Goal: Transaction & Acquisition: Purchase product/service

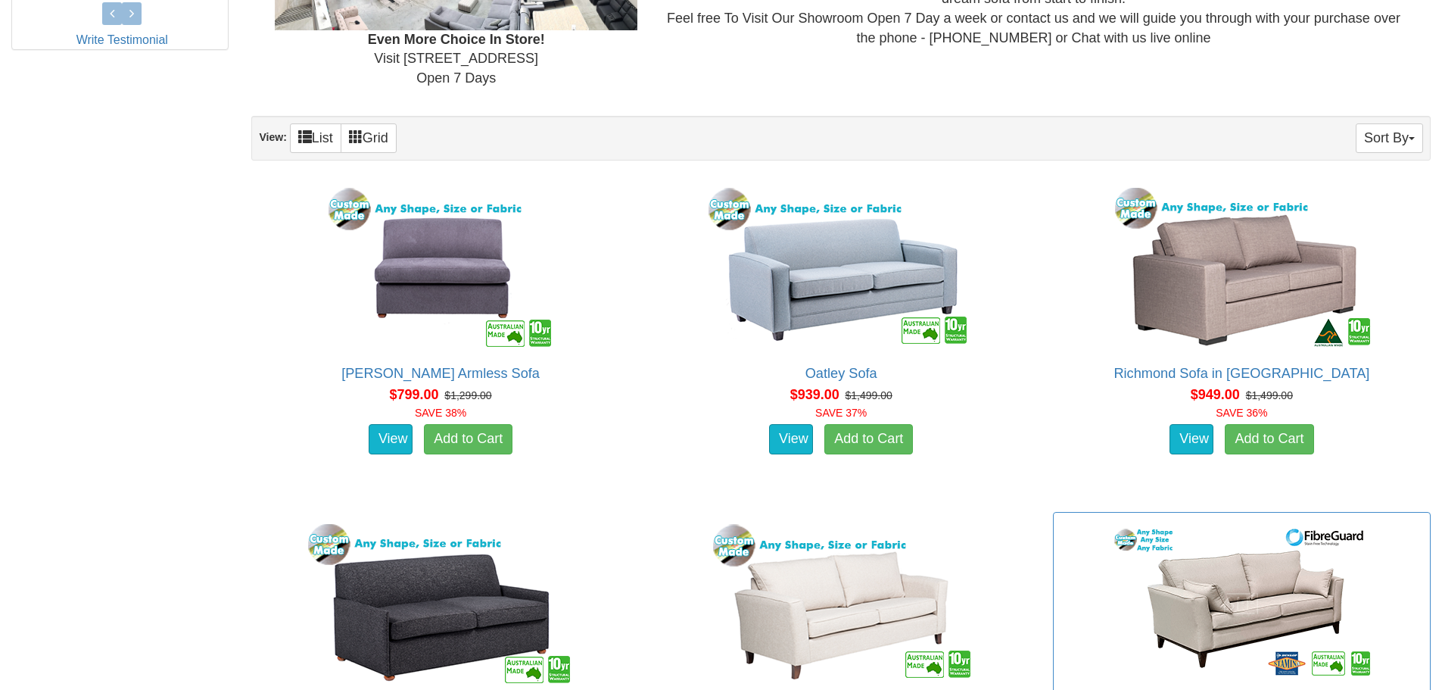
scroll to position [780, 0]
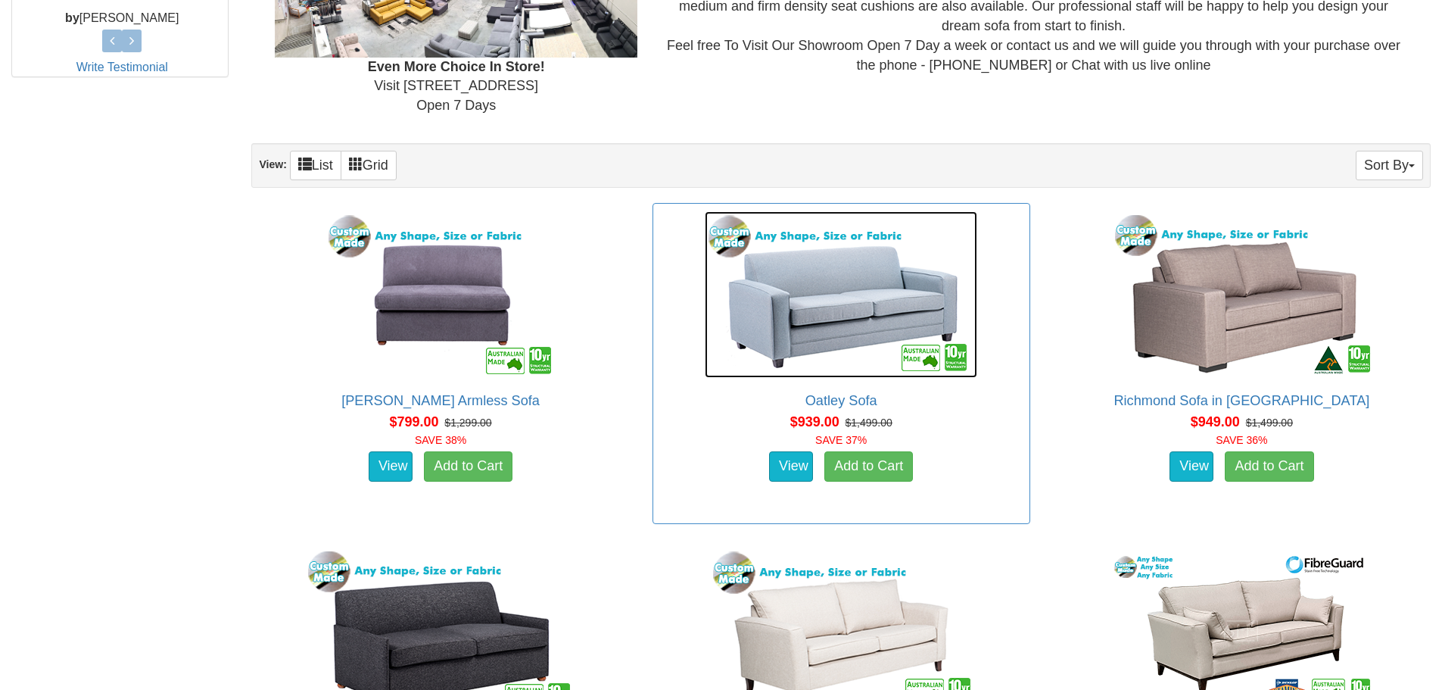
click at [828, 318] on img at bounding box center [841, 294] width 273 height 167
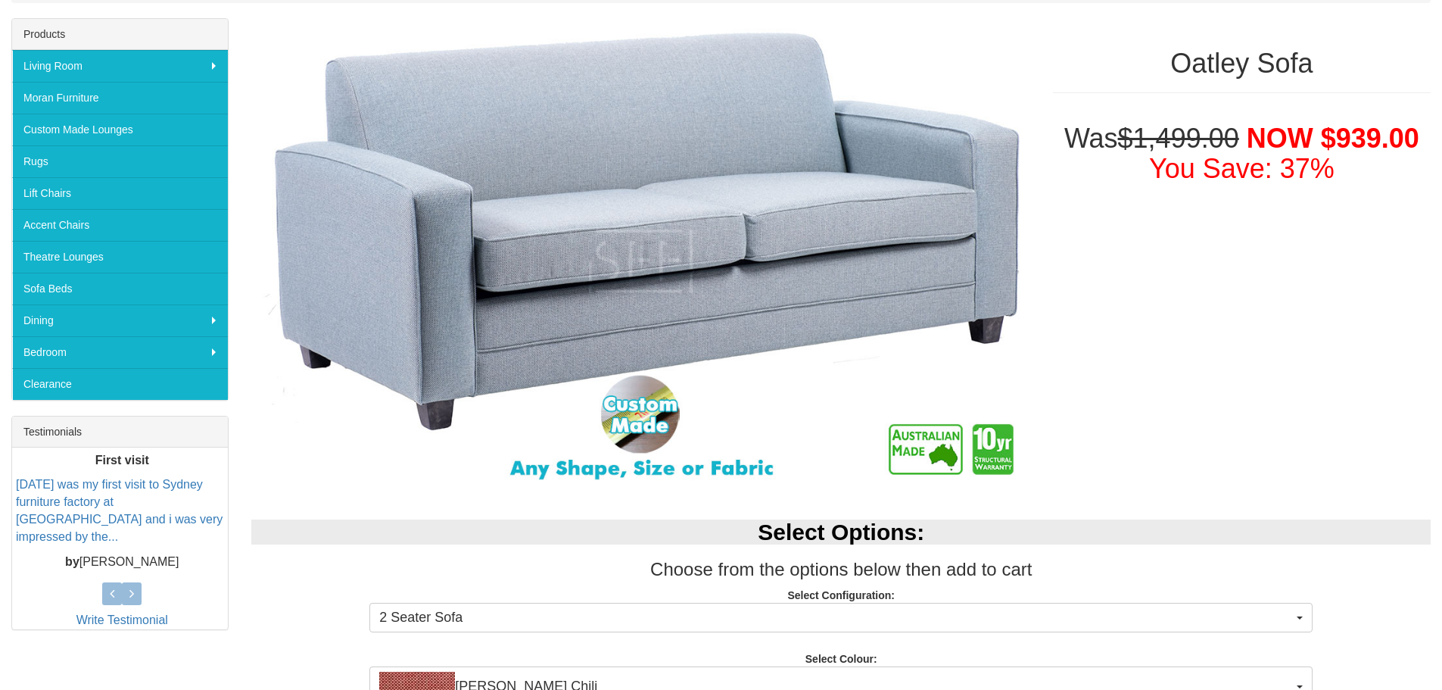
scroll to position [454, 0]
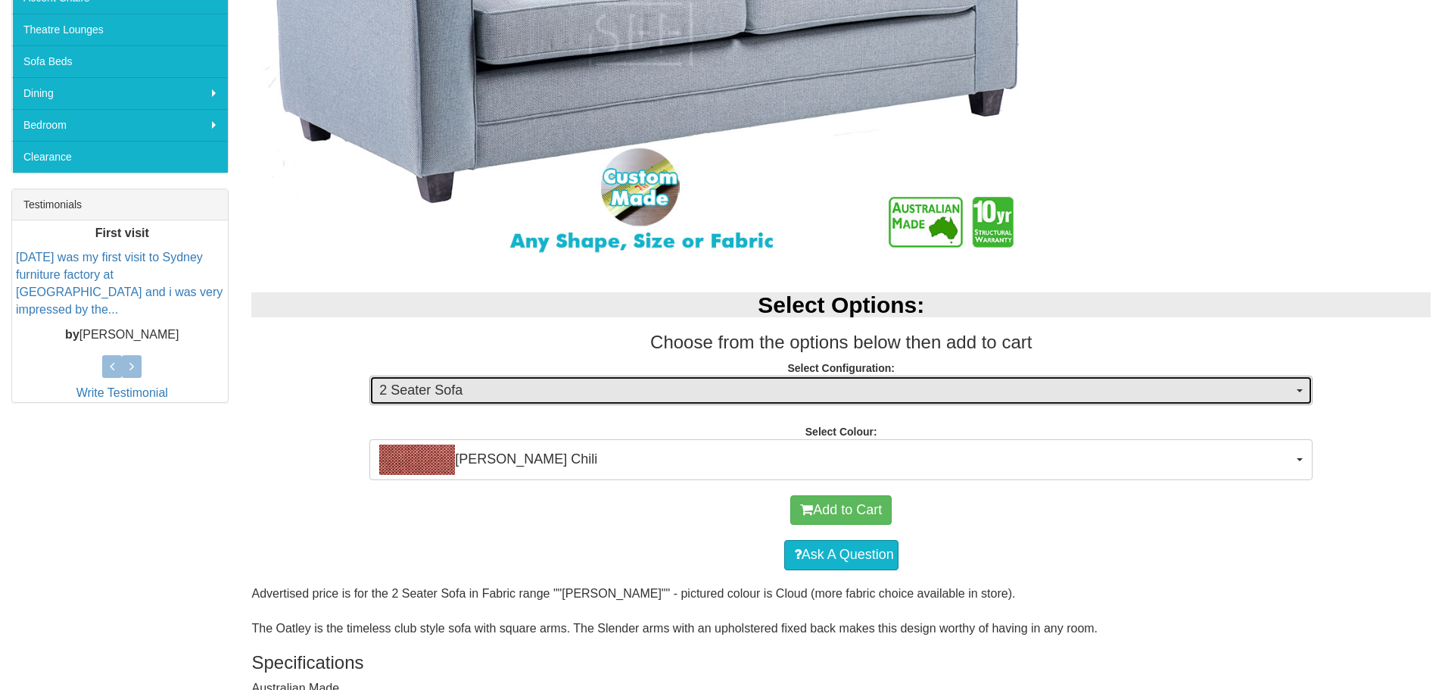
click at [1049, 391] on span "2 Seater Sofa" at bounding box center [836, 391] width 914 height 20
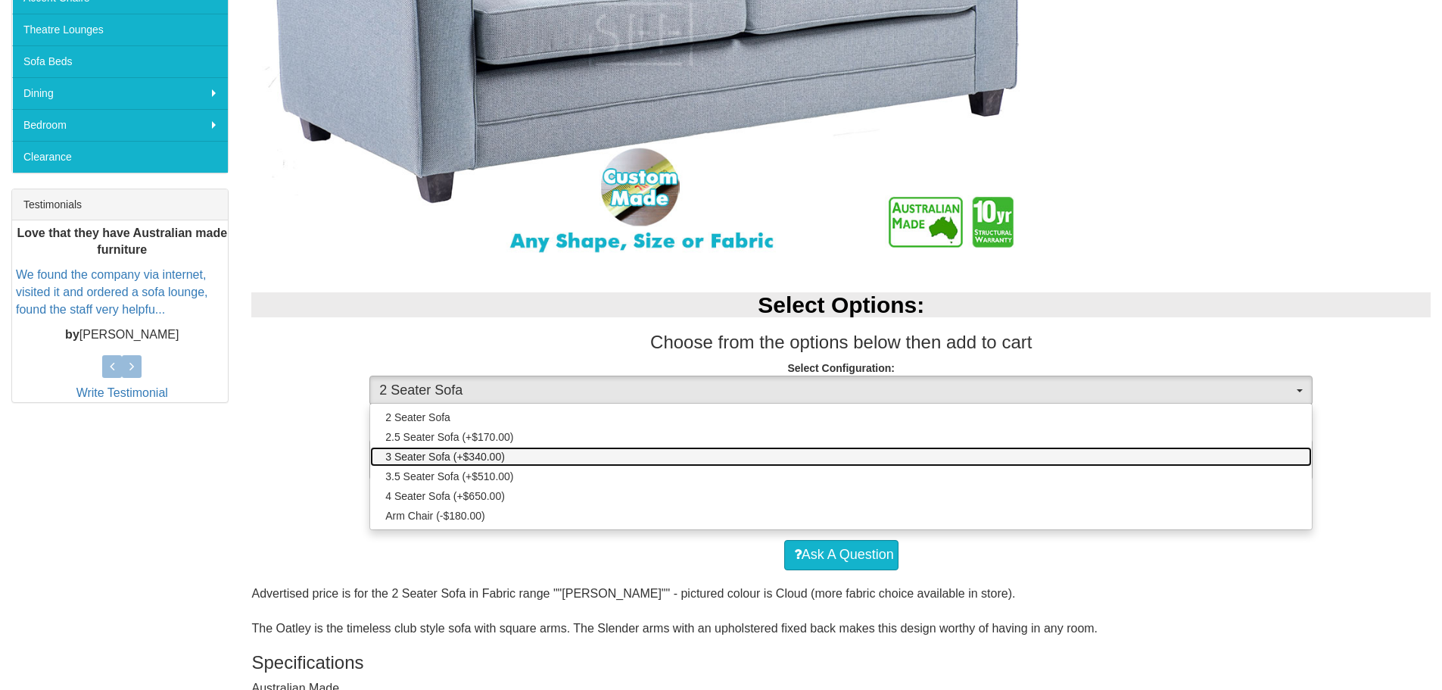
click at [652, 461] on link "3 Seater Sofa (+$340.00)" at bounding box center [841, 457] width 942 height 20
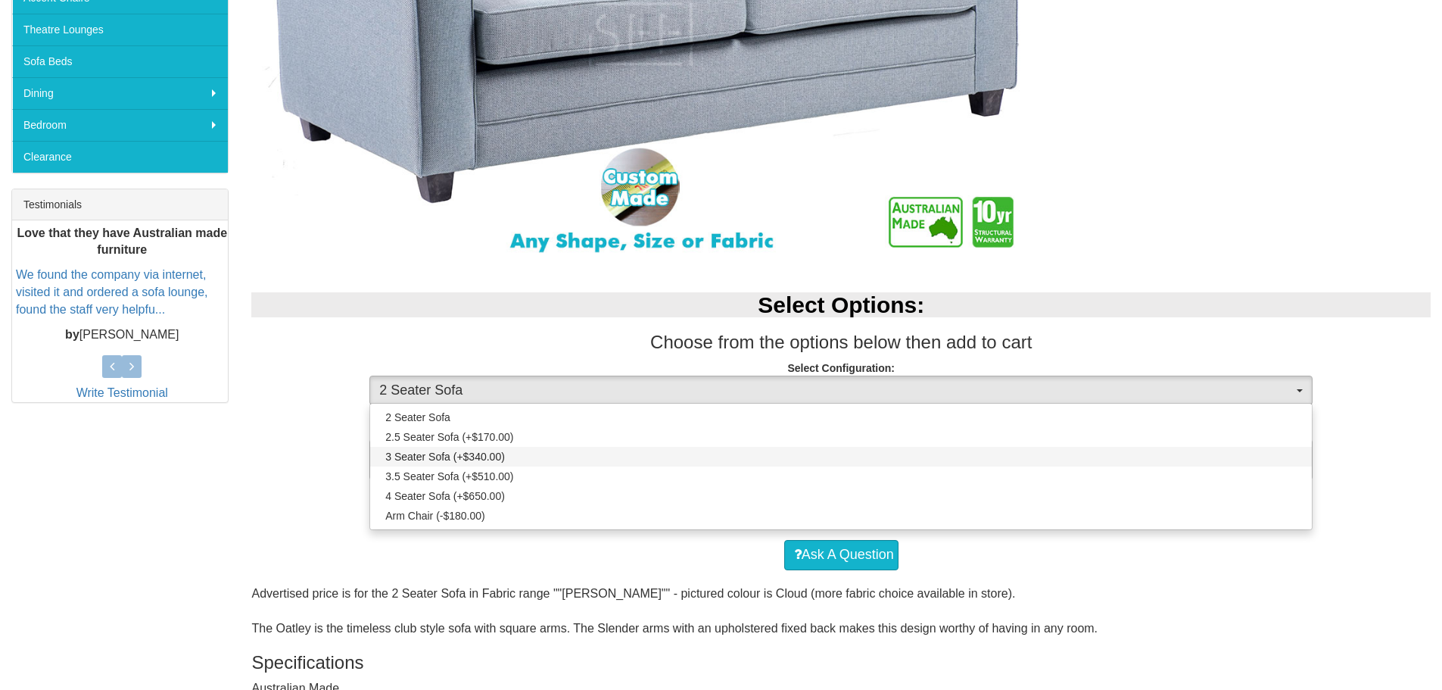
select select "8"
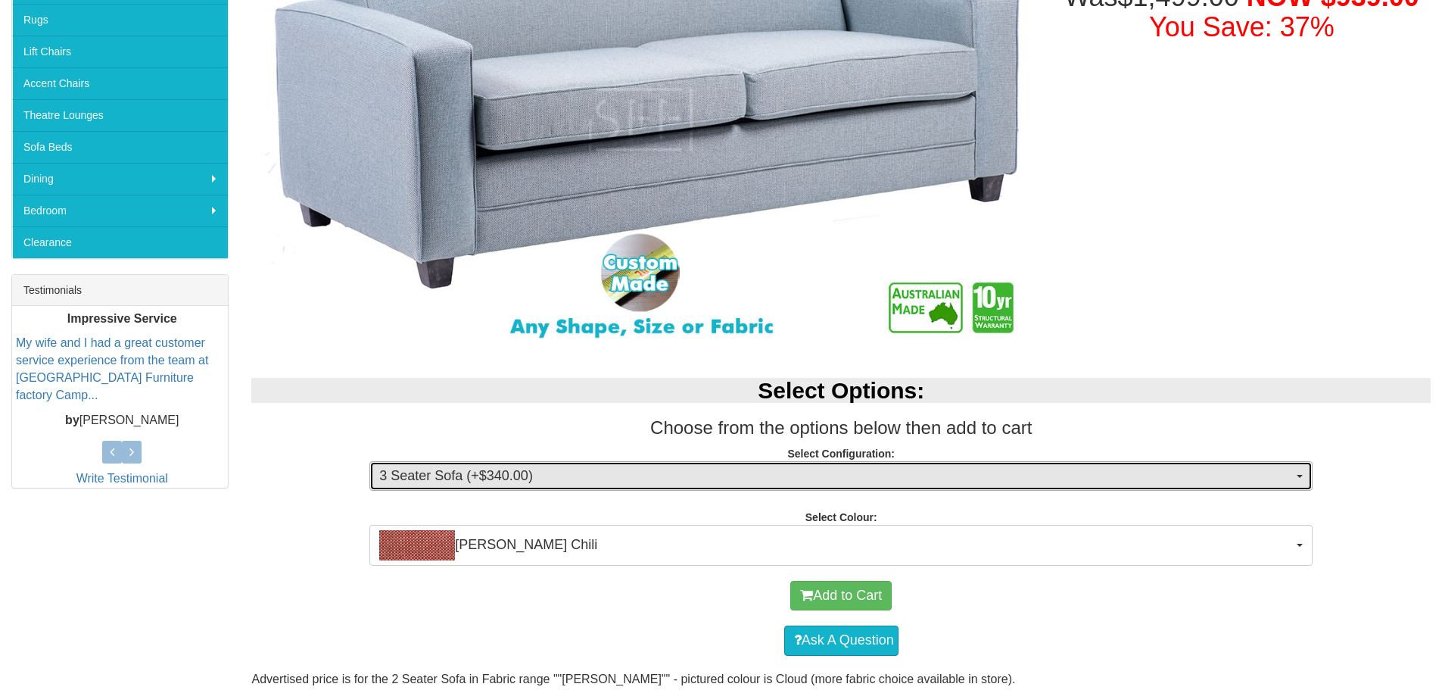
scroll to position [379, 0]
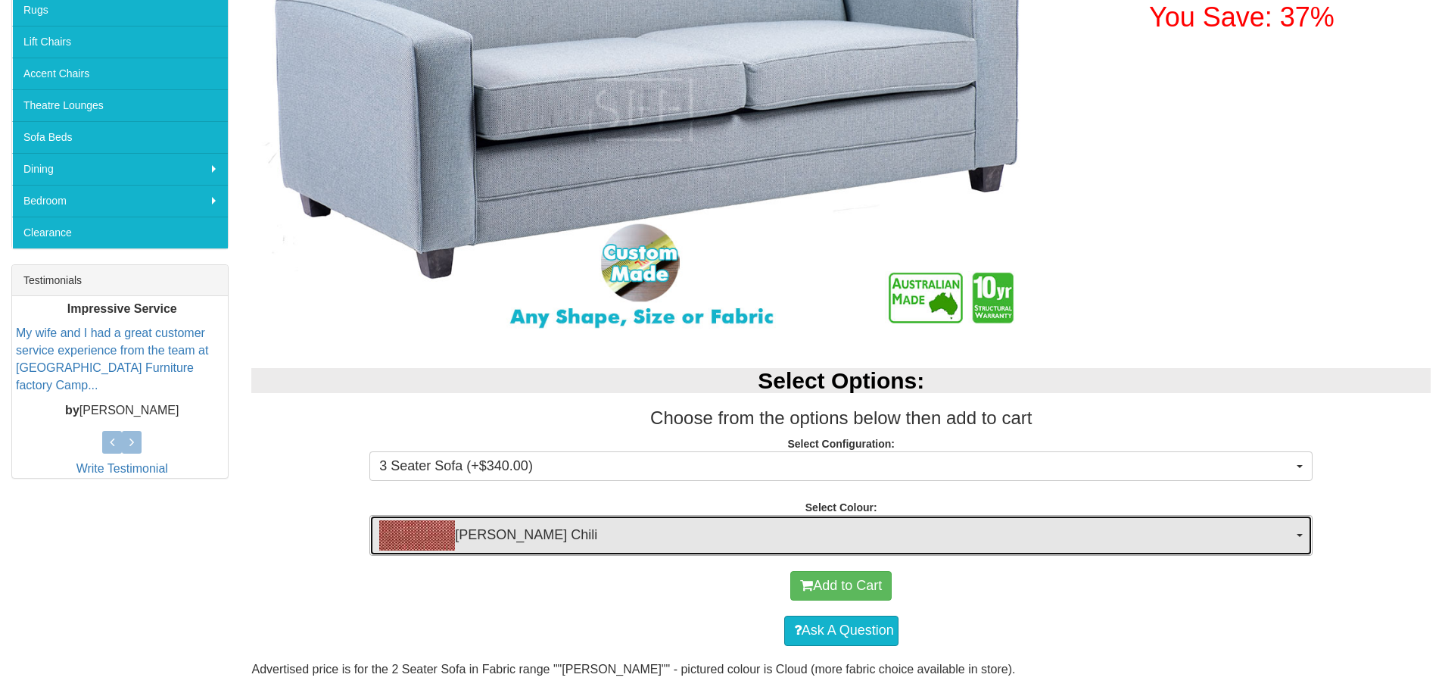
click at [1041, 542] on span "[PERSON_NAME] Chili" at bounding box center [836, 535] width 914 height 30
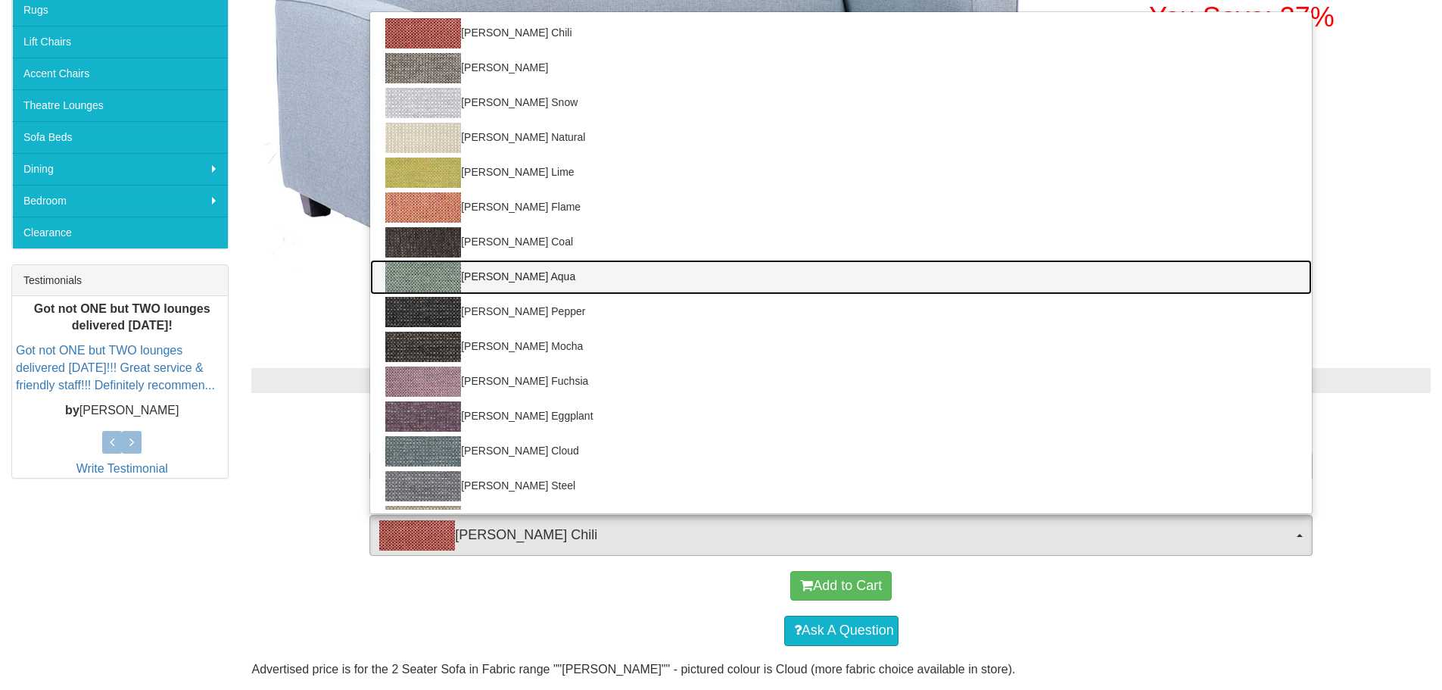
click at [430, 277] on img at bounding box center [423, 277] width 76 height 30
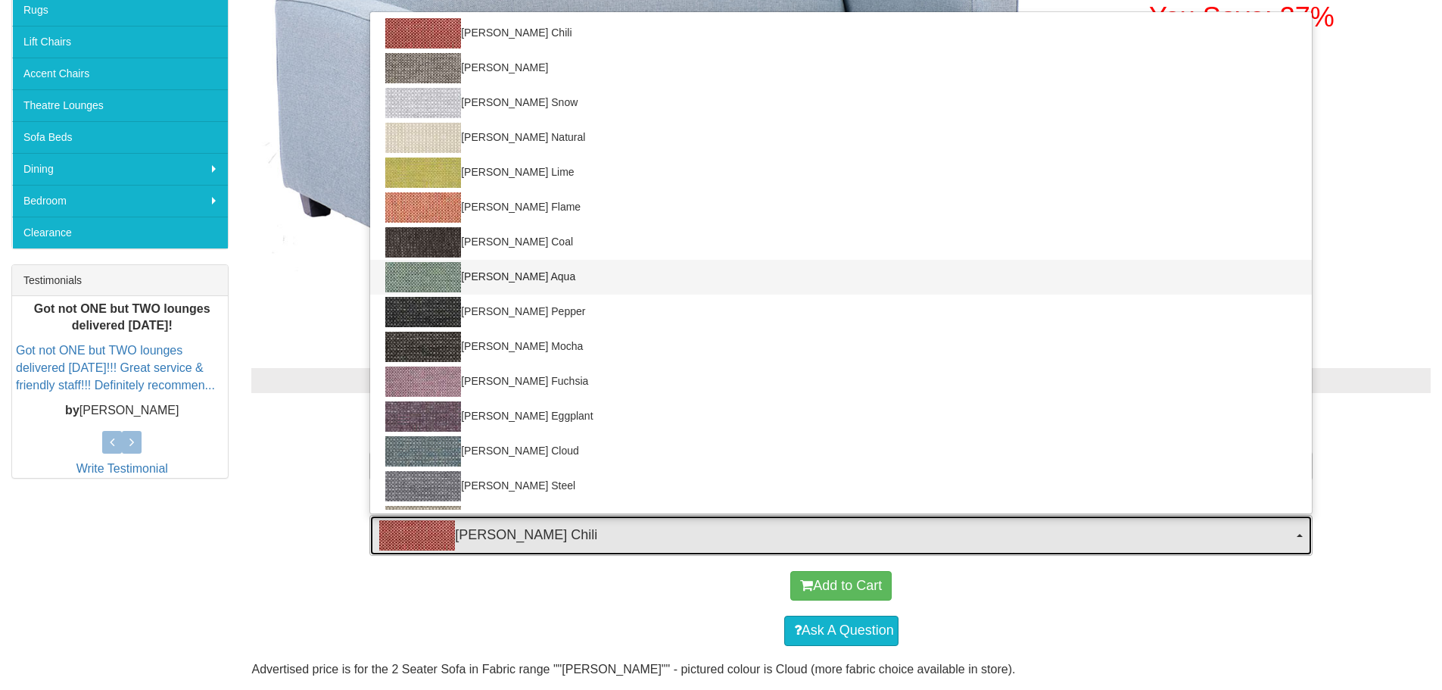
select select "834"
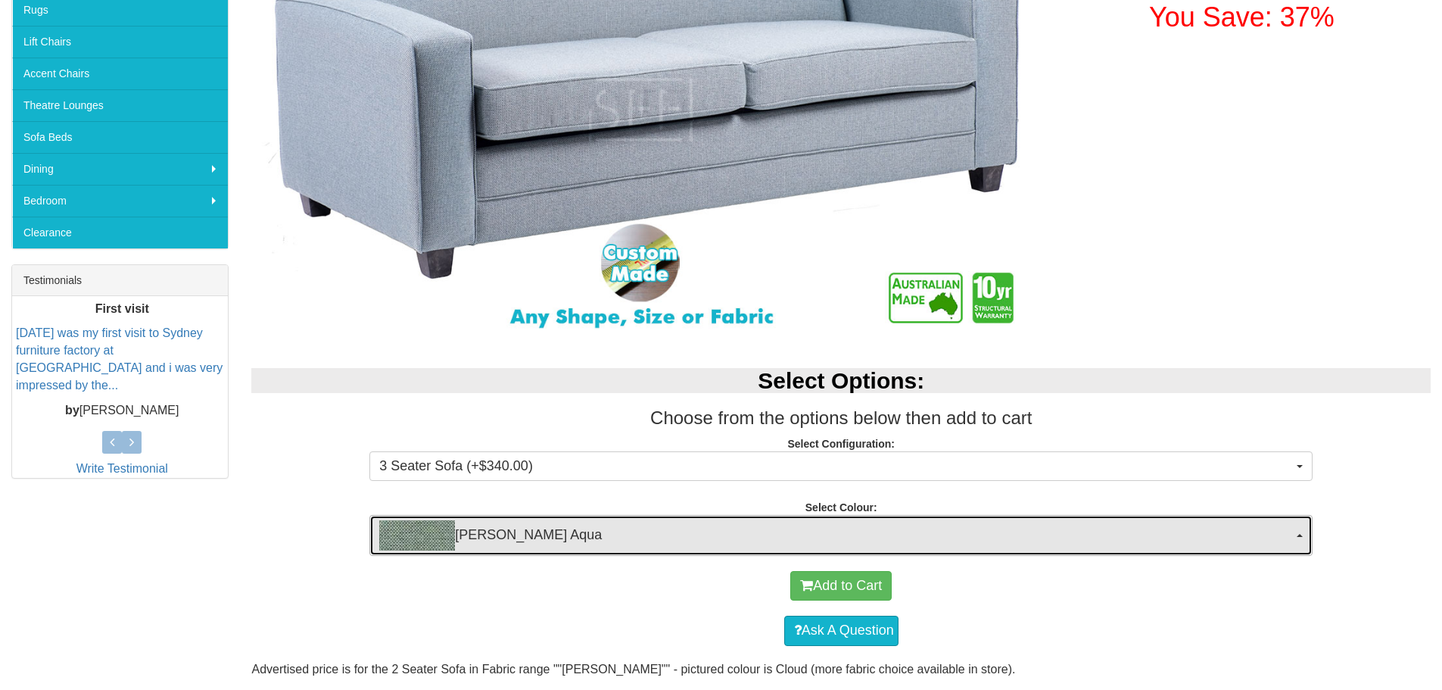
click at [1049, 534] on span "[PERSON_NAME] Aqua" at bounding box center [836, 535] width 914 height 30
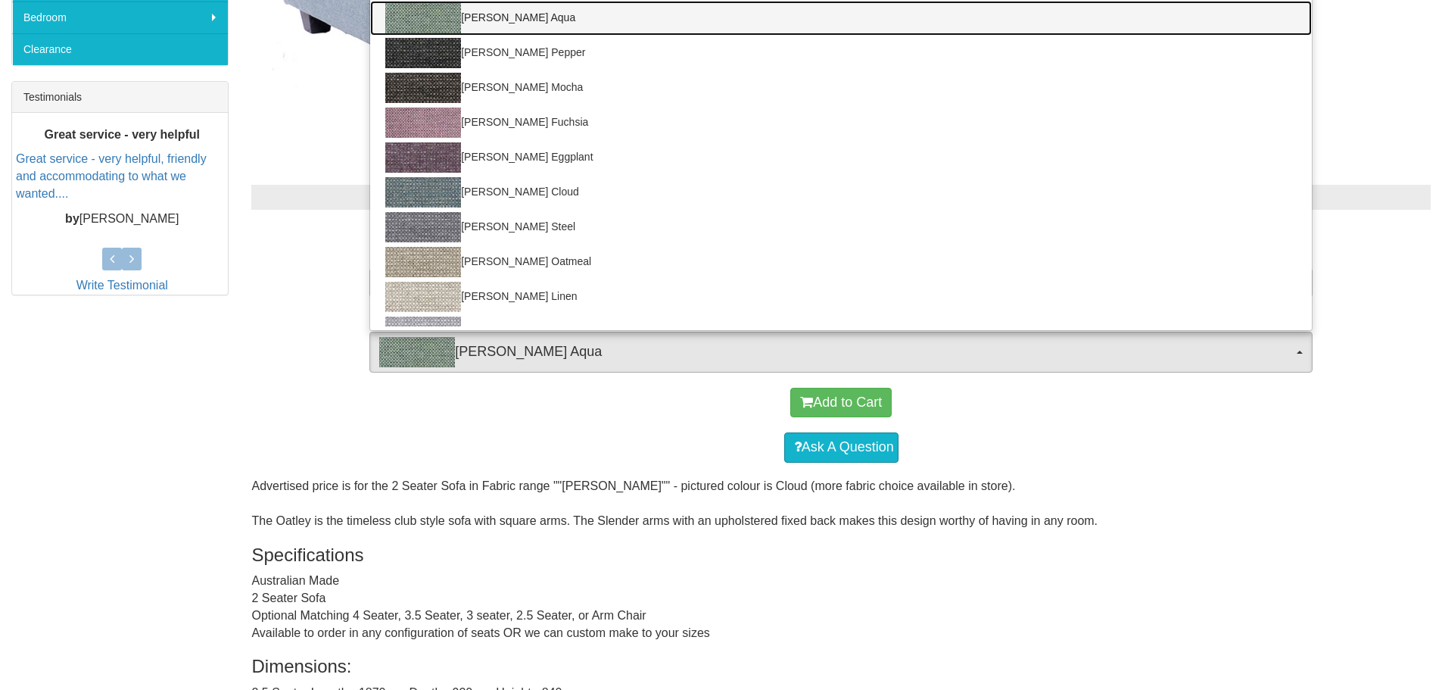
scroll to position [303, 0]
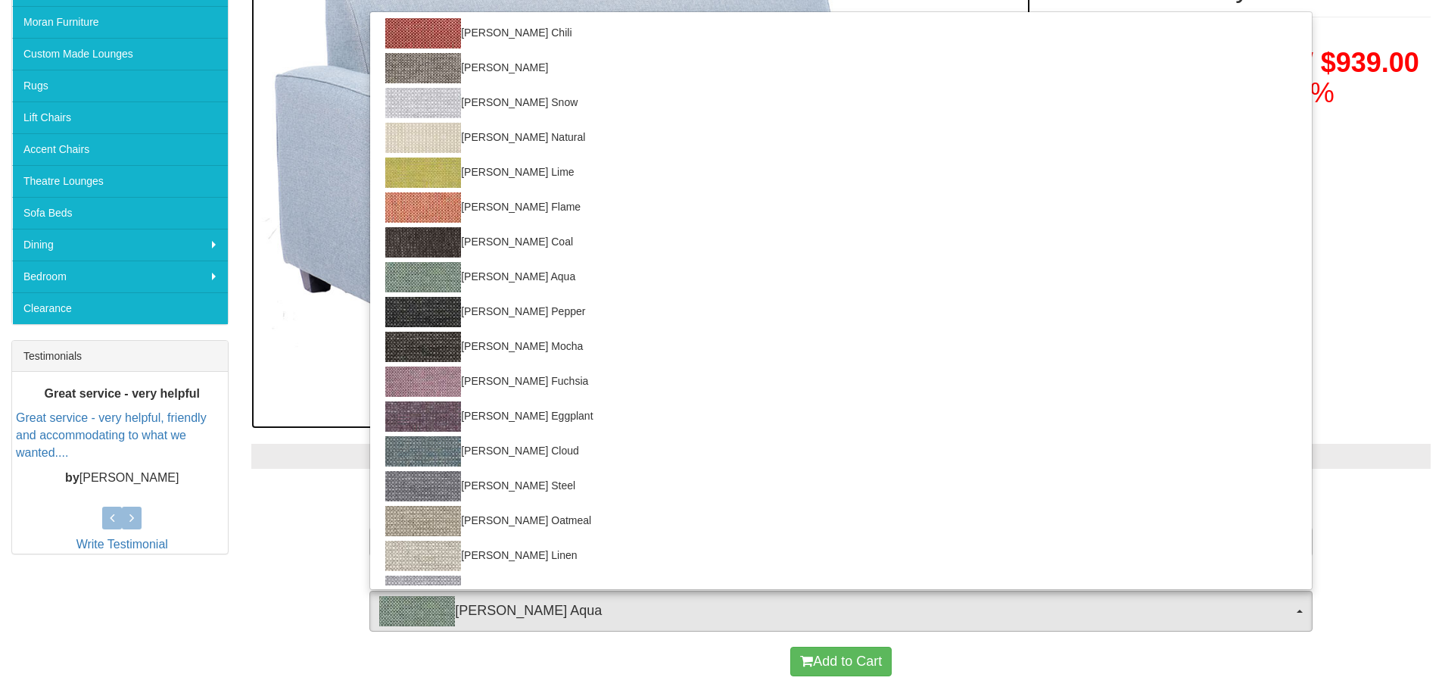
click at [307, 359] on img at bounding box center [640, 185] width 778 height 487
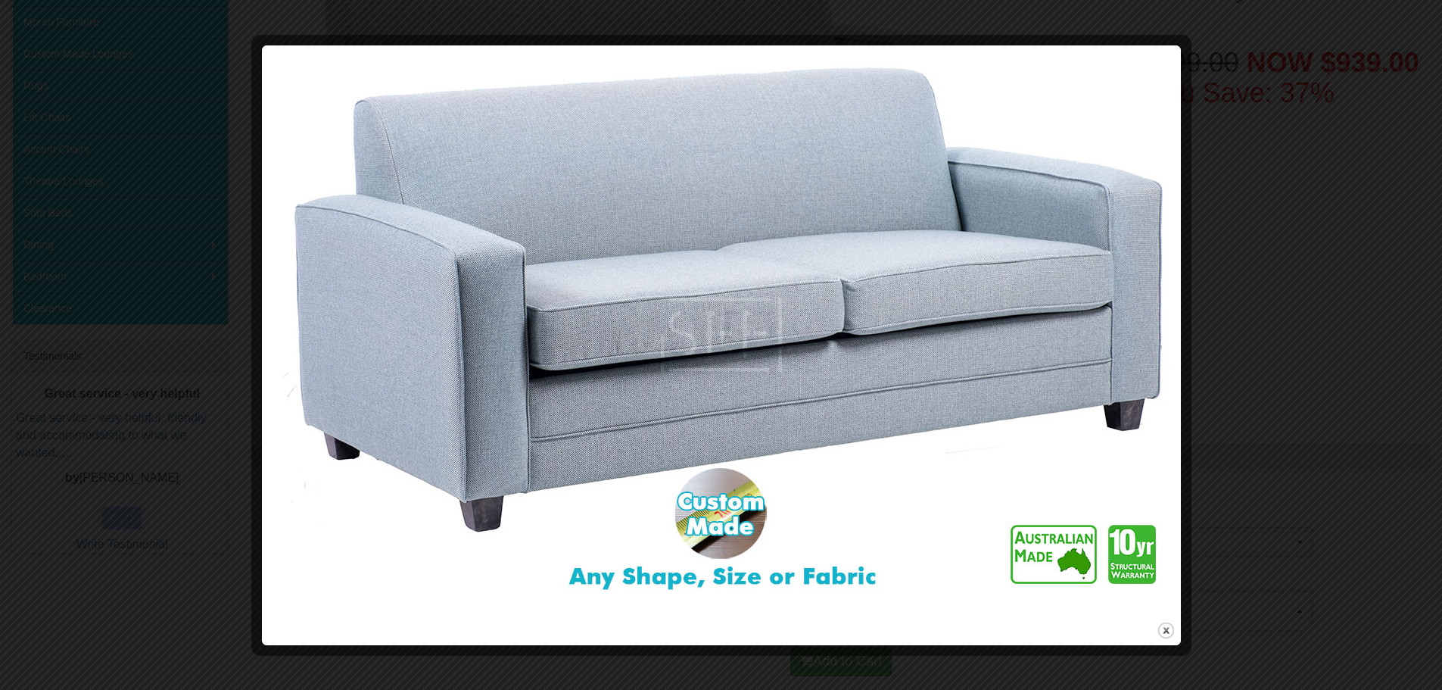
click at [673, 313] on img at bounding box center [721, 335] width 908 height 568
click at [855, 404] on img at bounding box center [721, 335] width 908 height 568
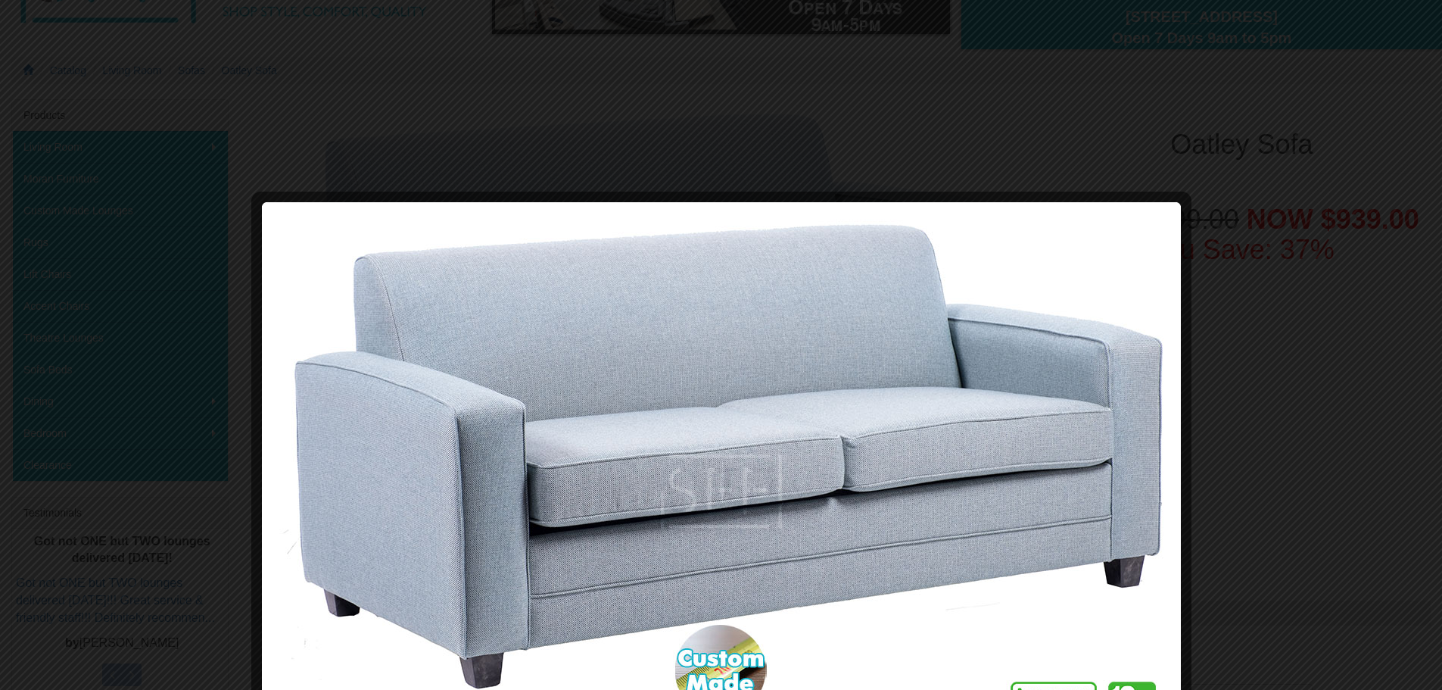
scroll to position [0, 0]
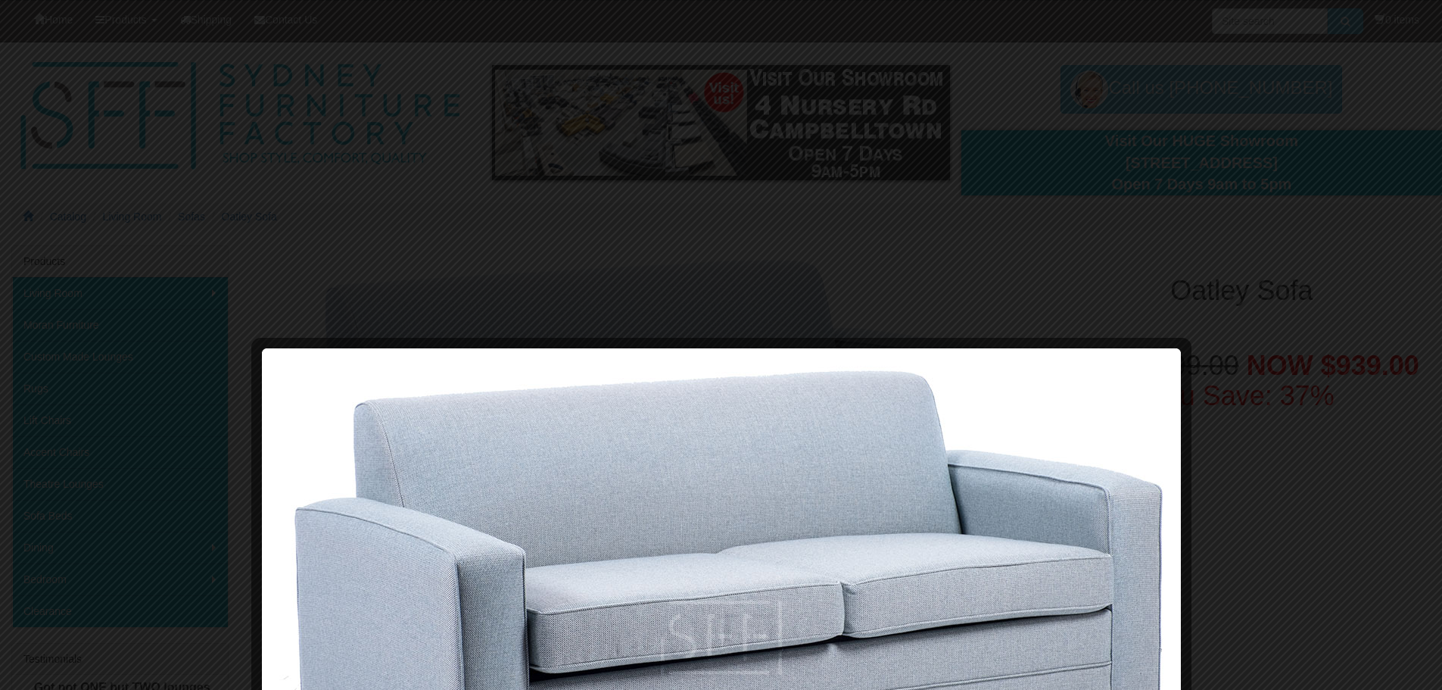
click at [1382, 145] on div at bounding box center [721, 345] width 1442 height 690
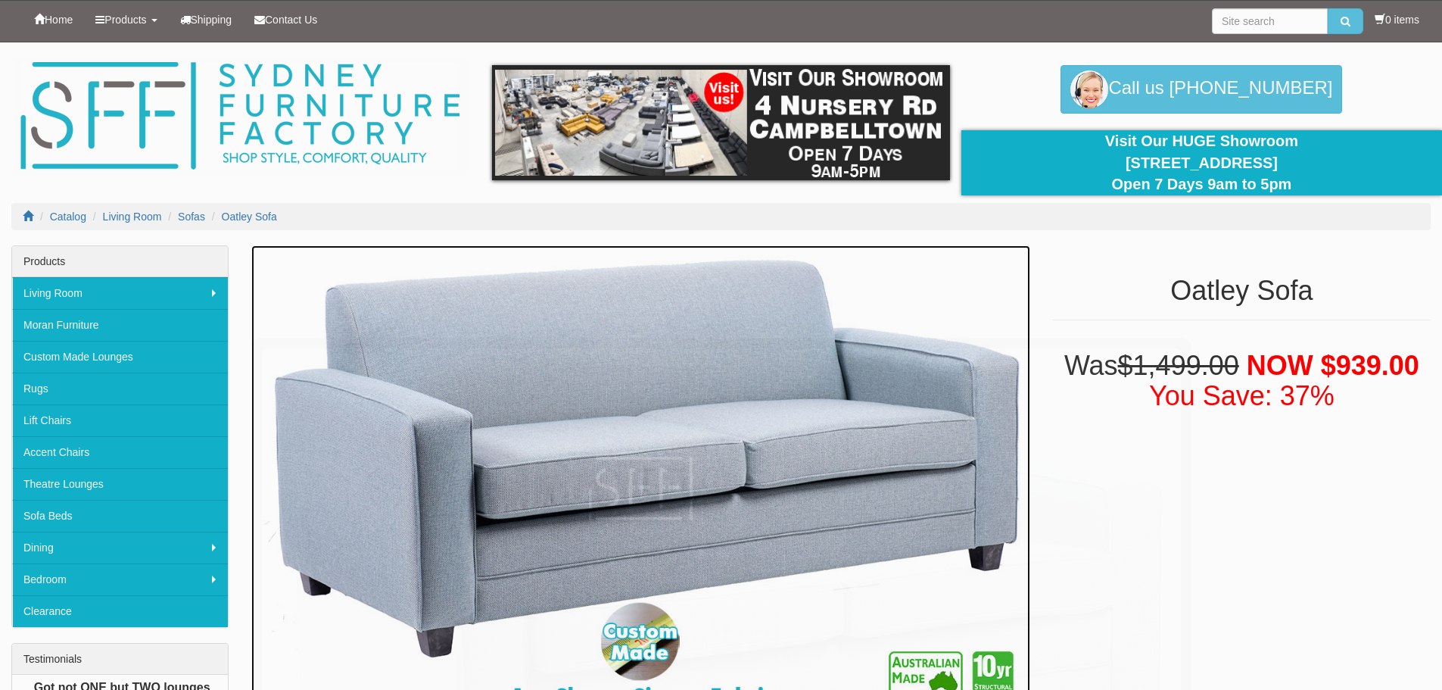
scroll to position [42, 0]
